Goal: Find specific page/section: Find specific page/section

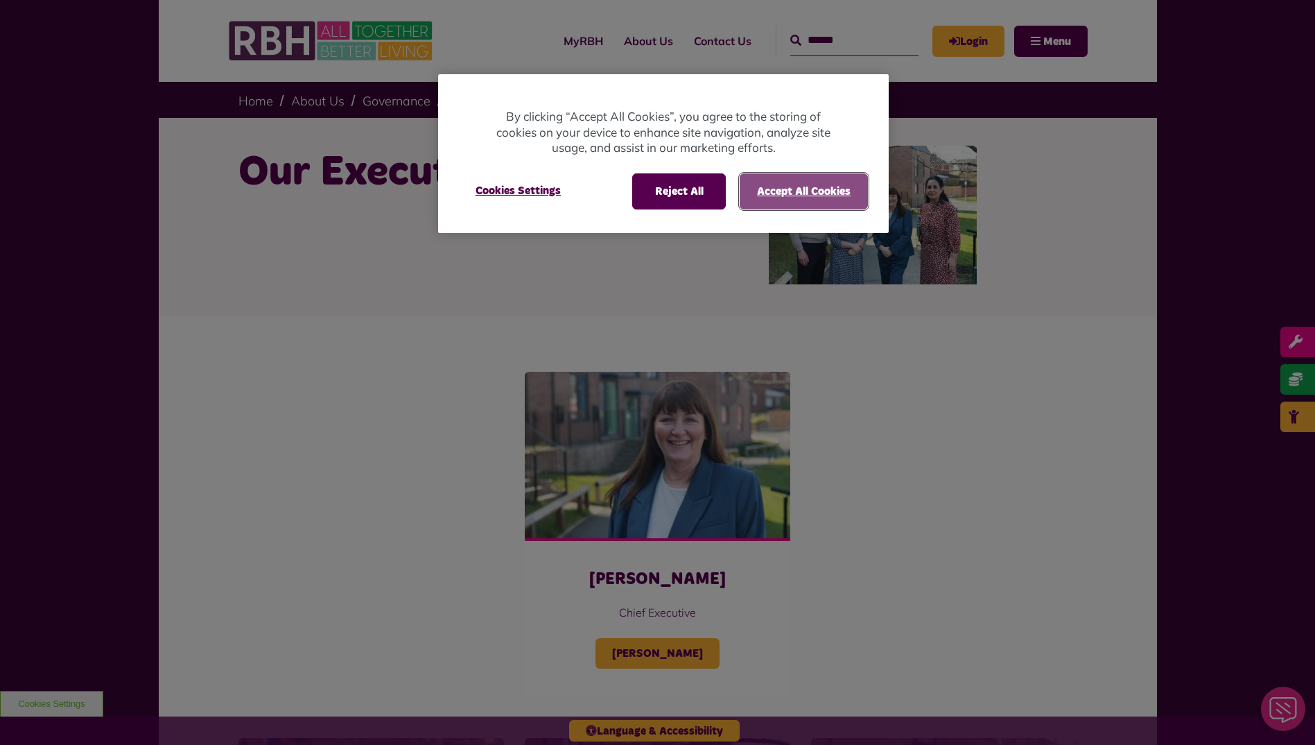
click at [815, 194] on button "Accept All Cookies" at bounding box center [804, 191] width 128 height 36
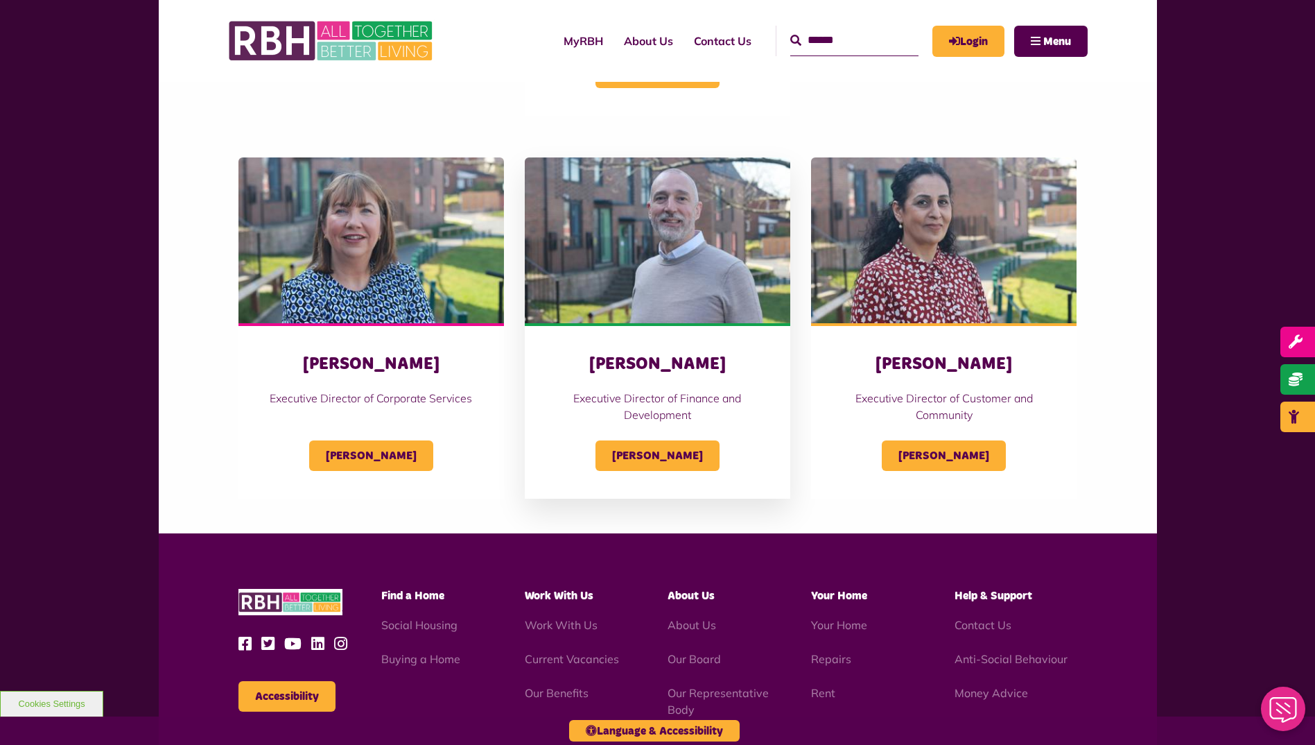
scroll to position [502, 0]
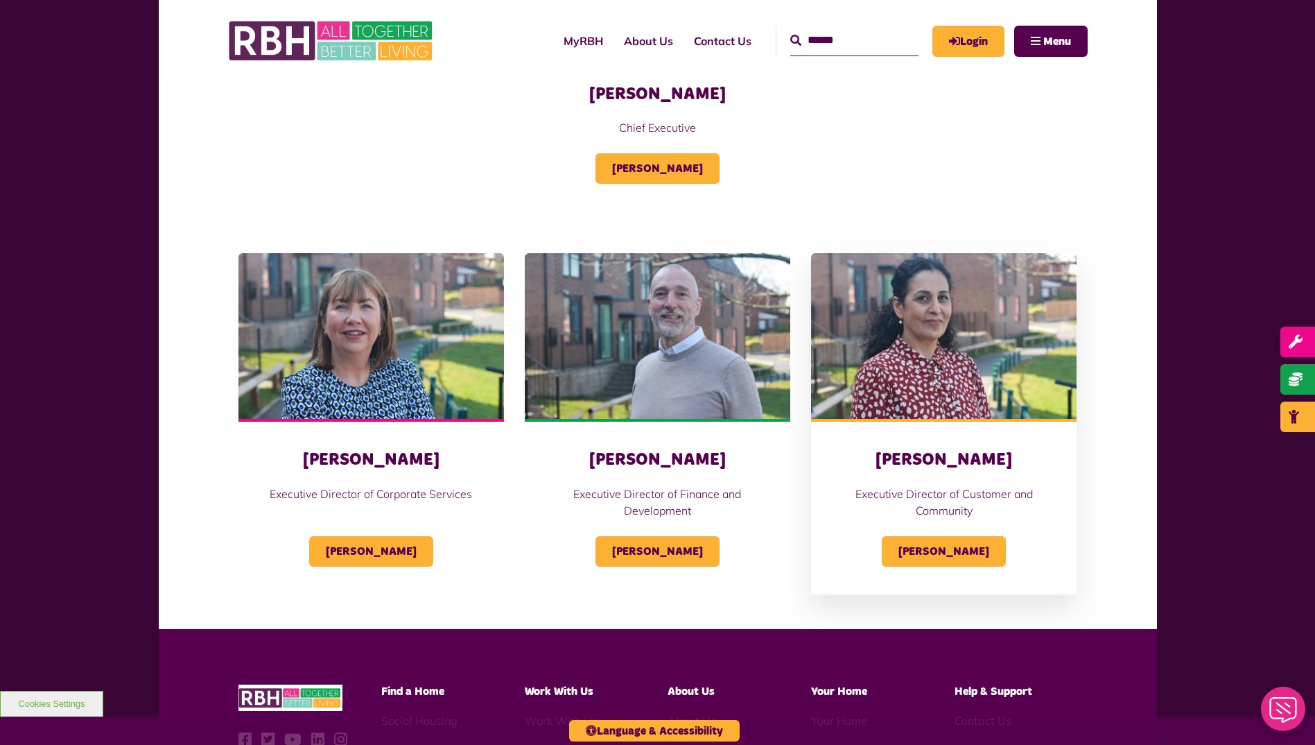
scroll to position [485, 0]
